Goal: Understand process/instructions: Learn how to perform a task or action

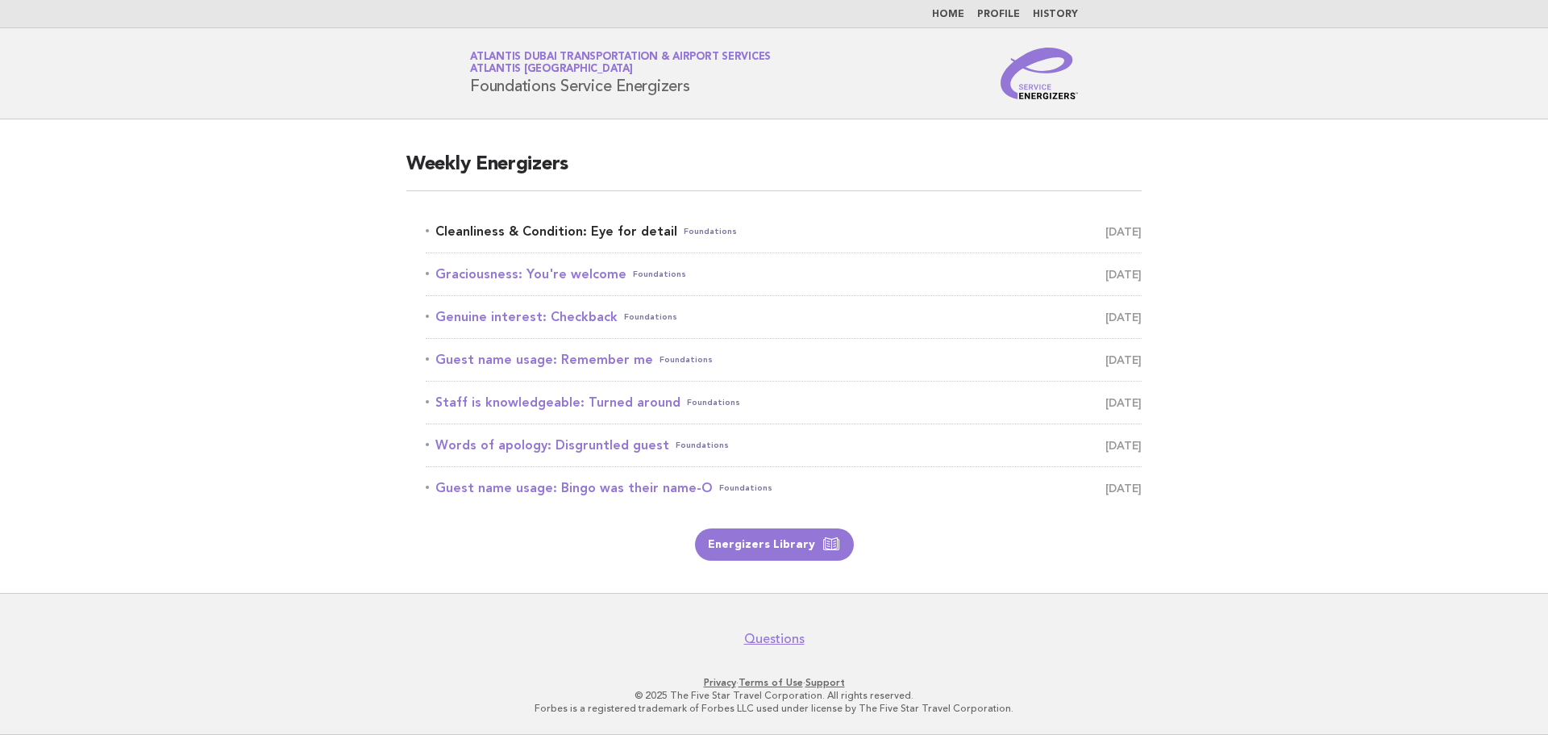
click at [658, 222] on link "Cleanliness & Condition: Eye for detail Foundations [DATE]" at bounding box center [784, 231] width 716 height 23
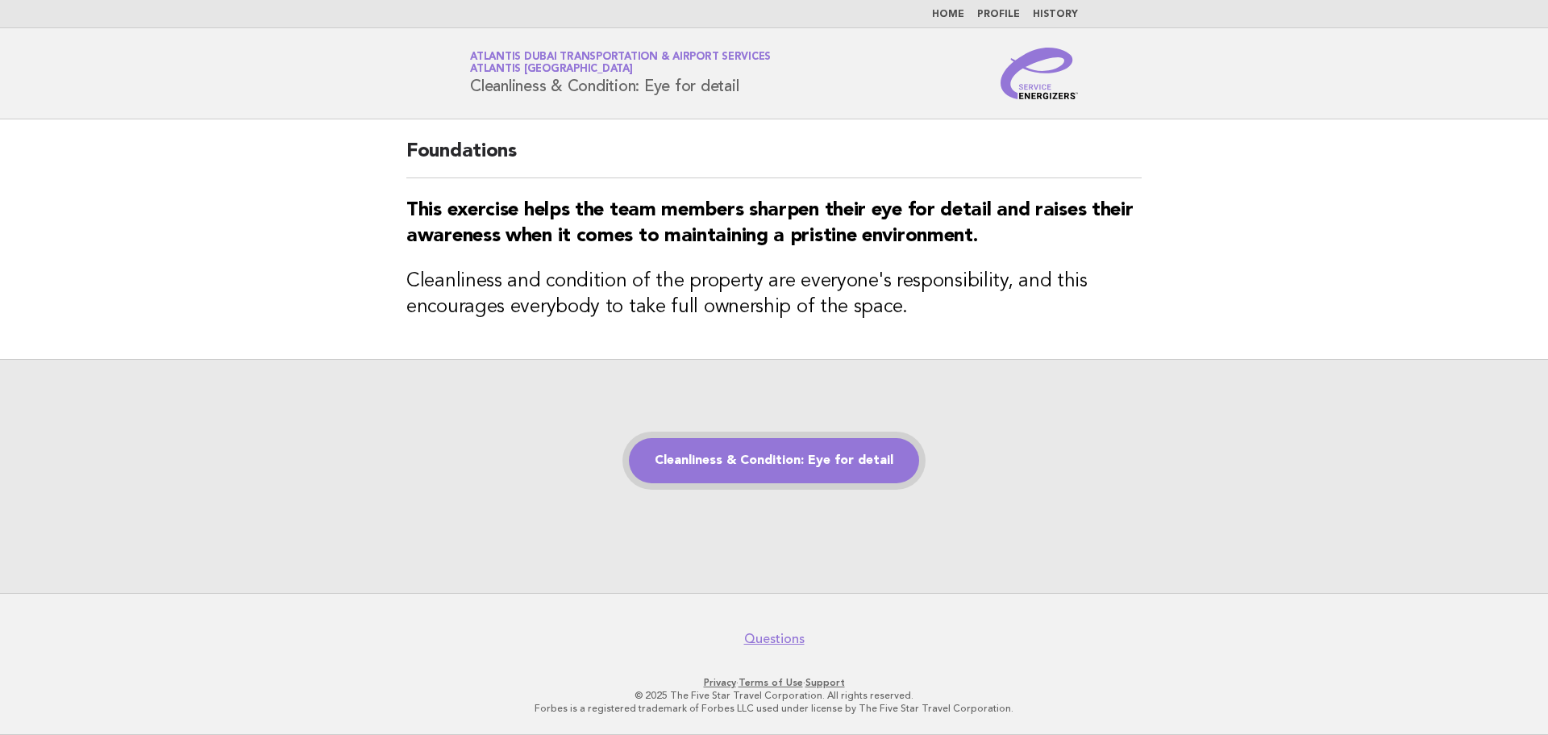
click at [794, 452] on link "Cleanliness & Condition: Eye for detail" at bounding box center [774, 460] width 290 height 45
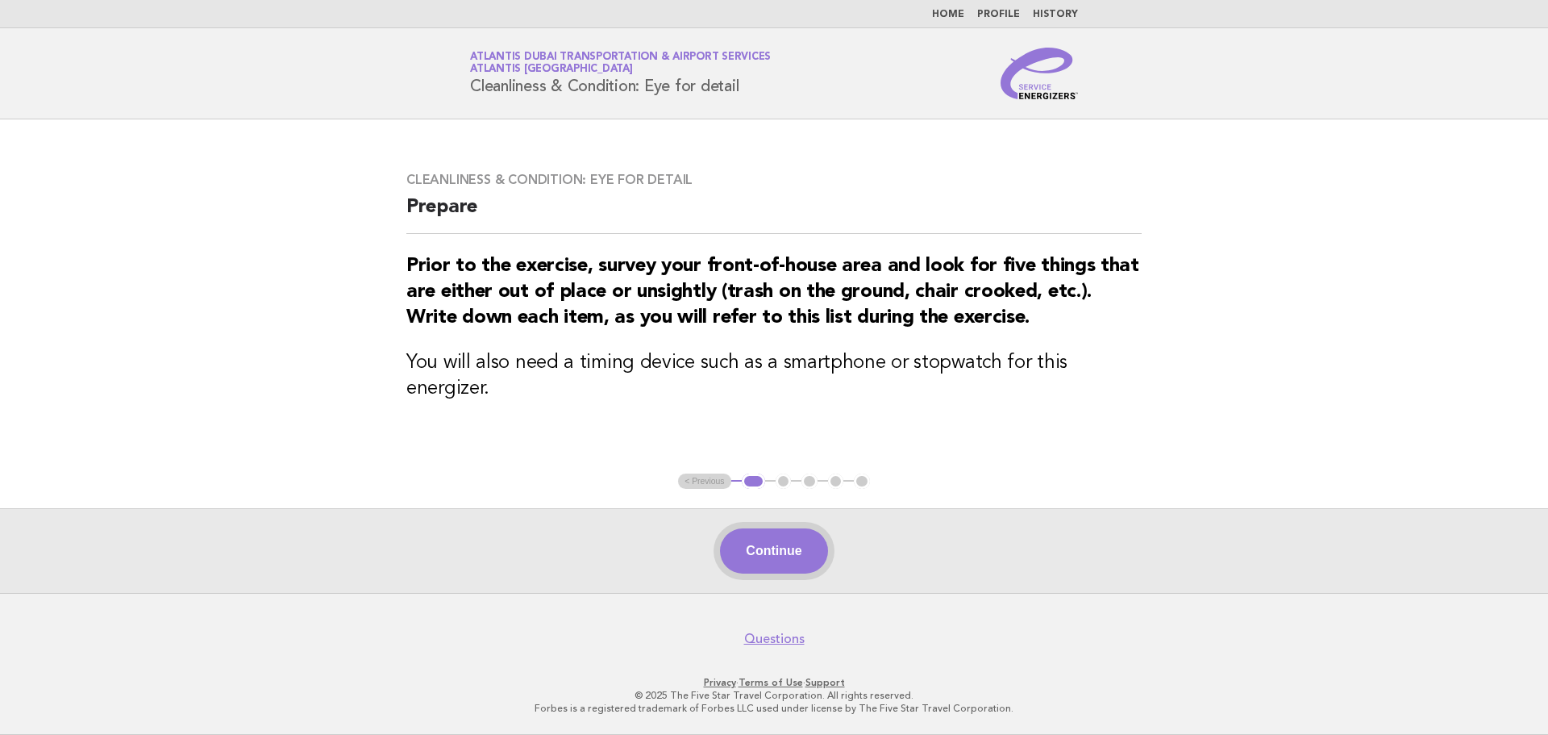
click at [805, 552] on button "Continue" at bounding box center [773, 550] width 107 height 45
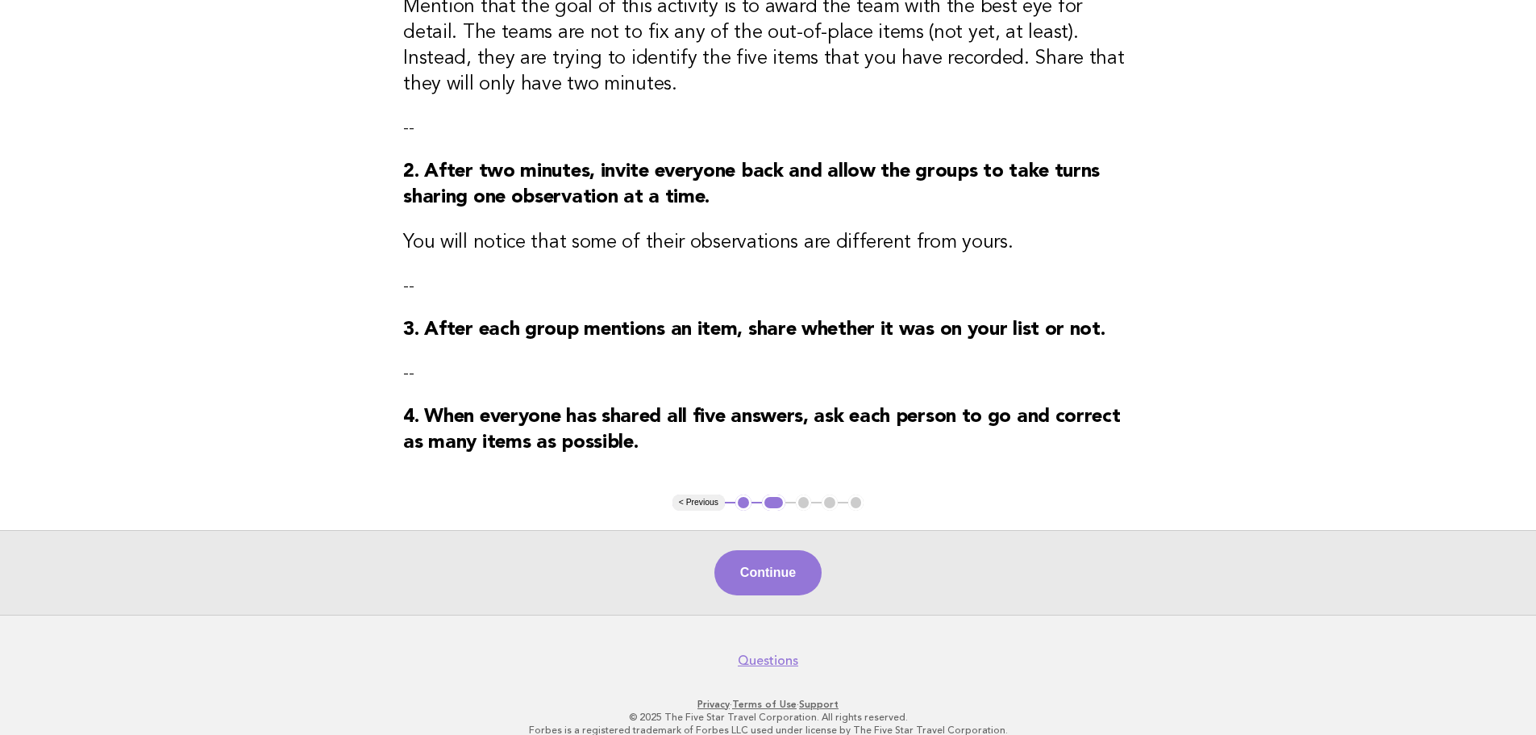
scroll to position [323, 0]
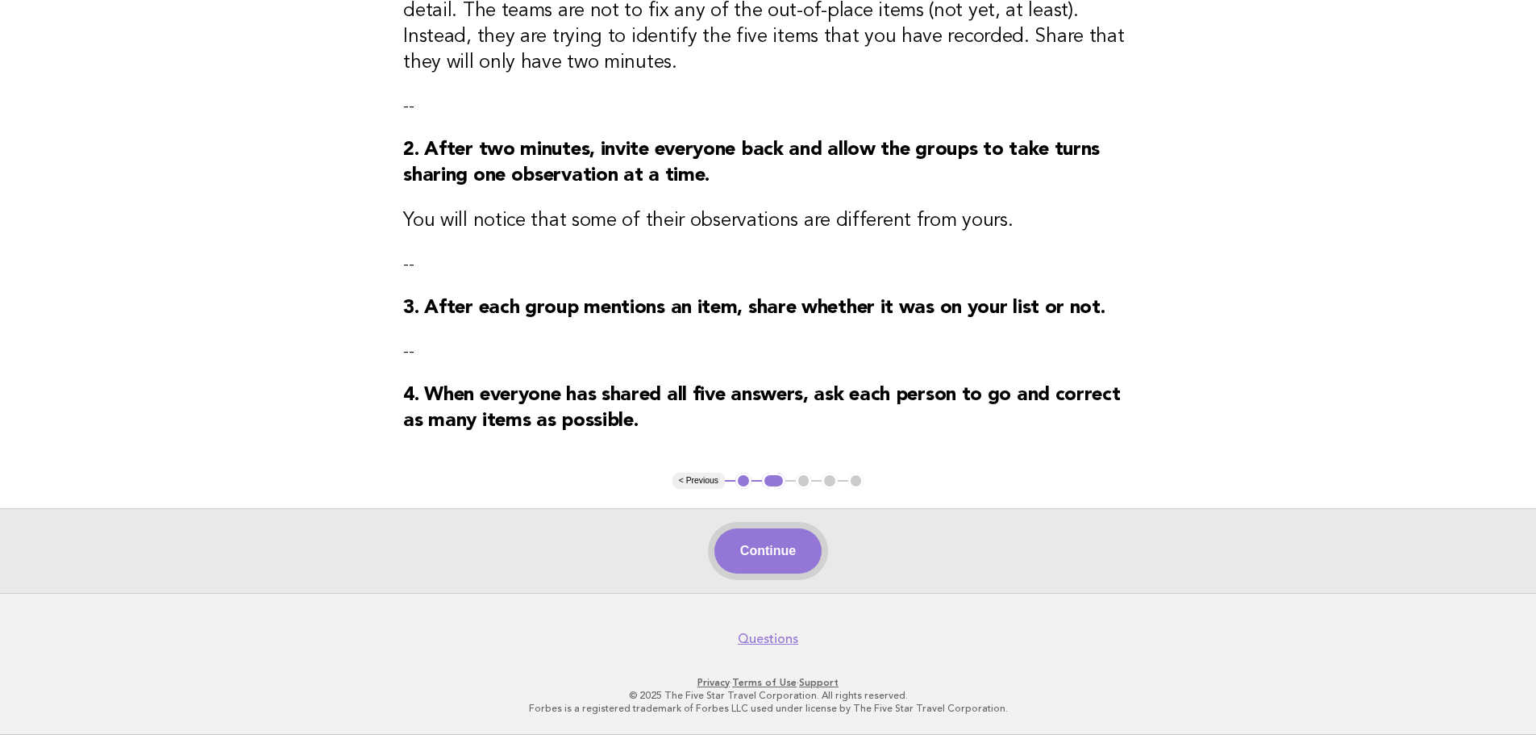
click at [767, 560] on button "Continue" at bounding box center [767, 550] width 107 height 45
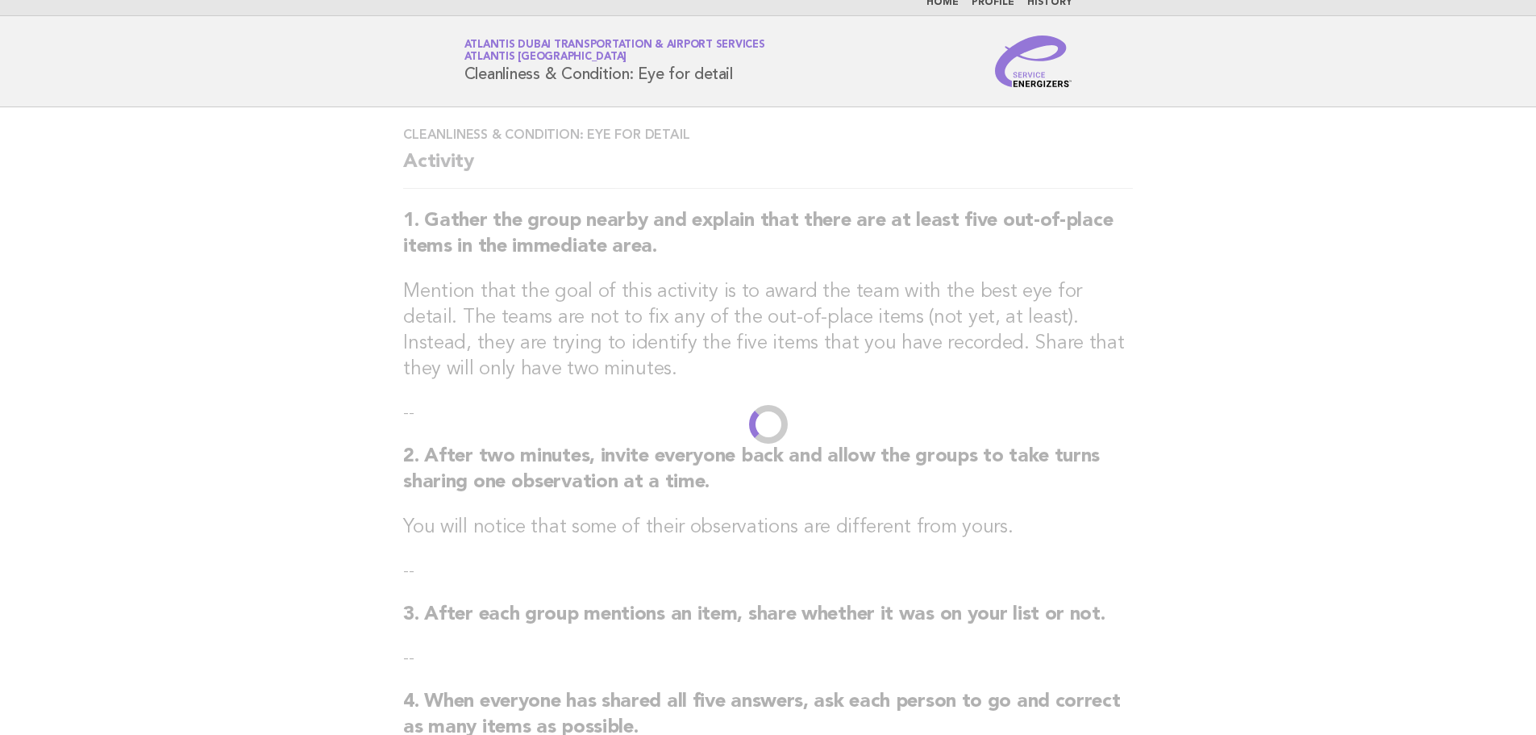
scroll to position [0, 0]
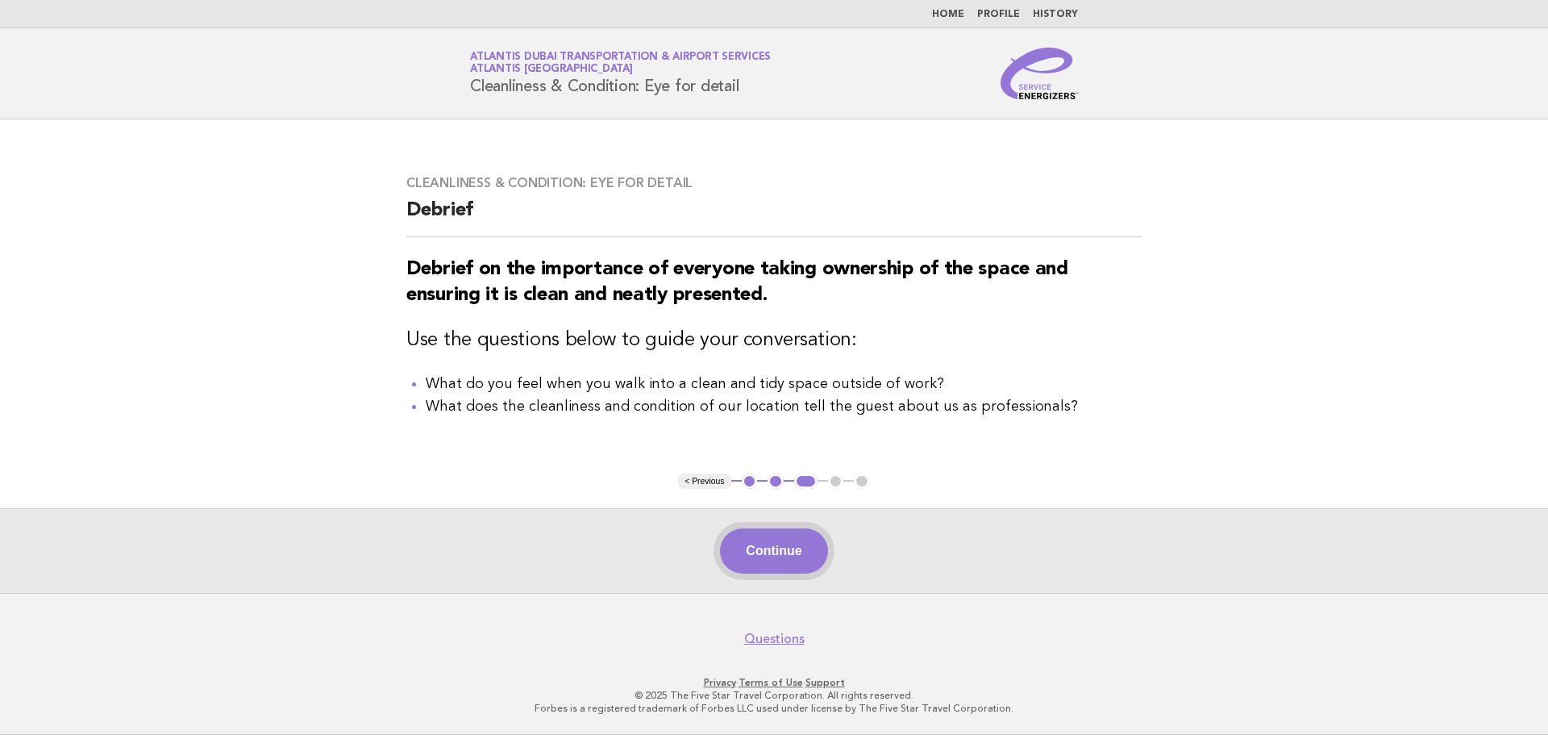
click at [808, 537] on button "Continue" at bounding box center [773, 550] width 107 height 45
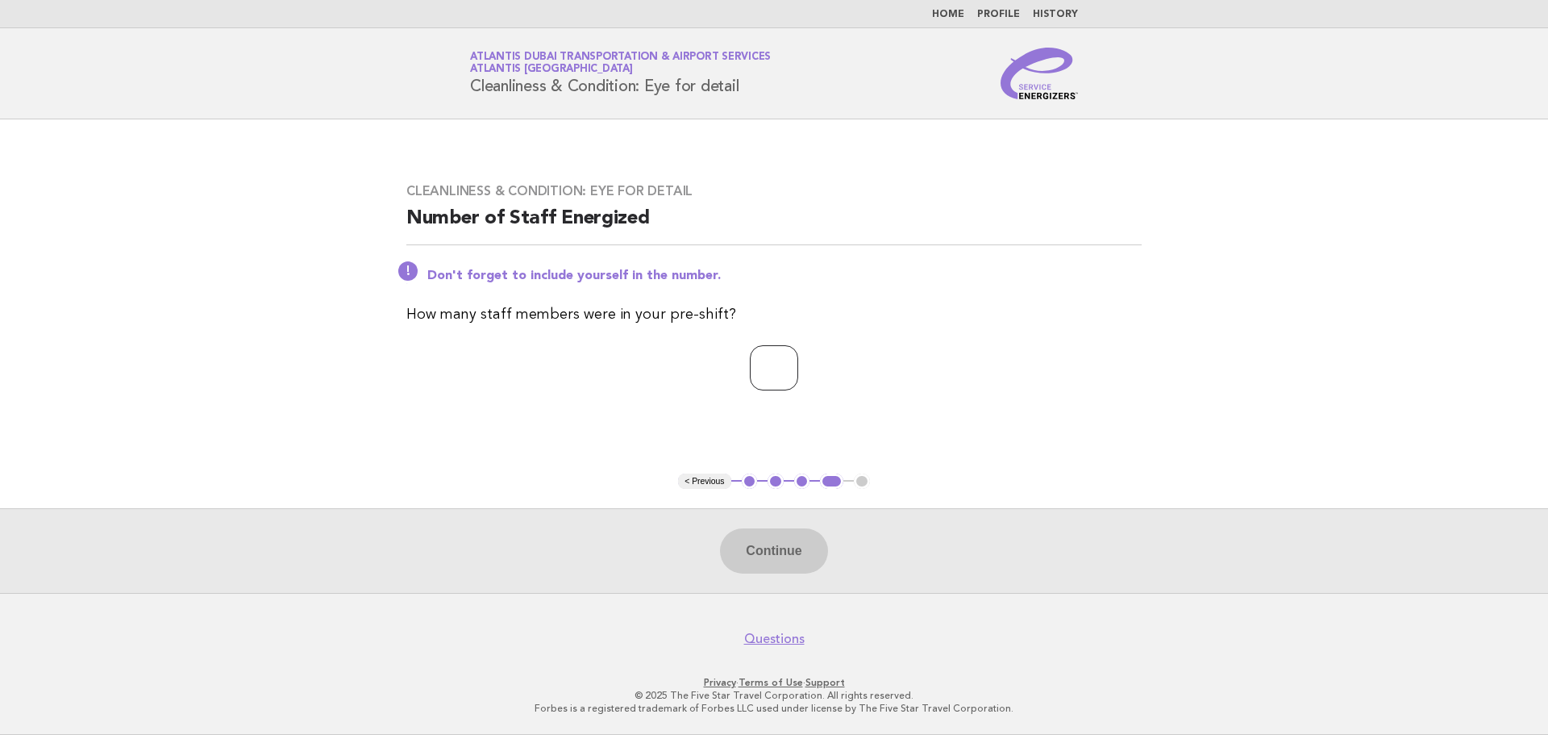
click at [793, 387] on input "number" at bounding box center [774, 367] width 48 height 45
type input "*"
click at [786, 564] on button "Continue" at bounding box center [773, 550] width 107 height 45
